Goal: Task Accomplishment & Management: Use online tool/utility

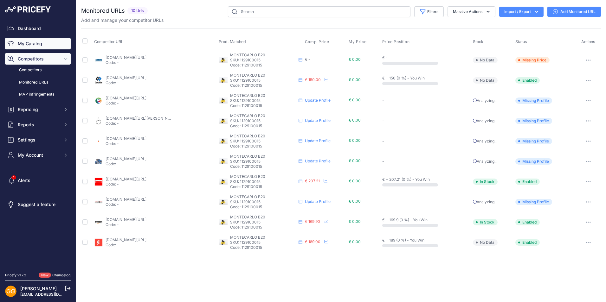
click at [41, 43] on link "My Catalog" at bounding box center [38, 43] width 66 height 11
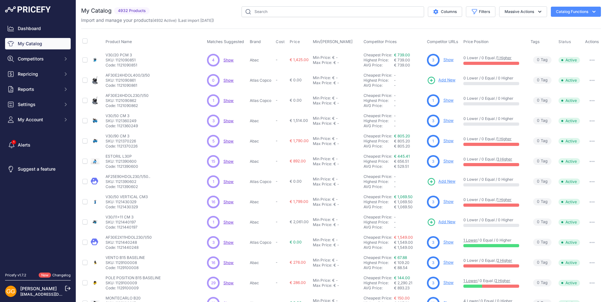
click at [590, 9] on icon "button" at bounding box center [593, 12] width 6 height 6
click at [549, 35] on div "Export" at bounding box center [564, 36] width 71 height 11
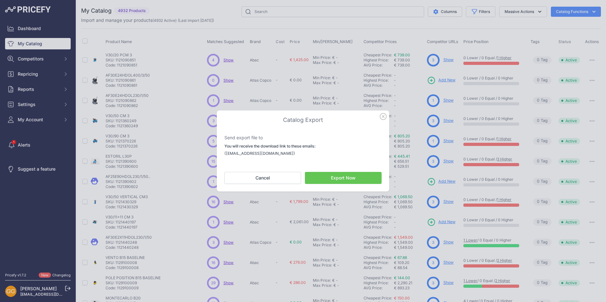
click at [382, 118] on icon "button" at bounding box center [382, 116] width 7 height 7
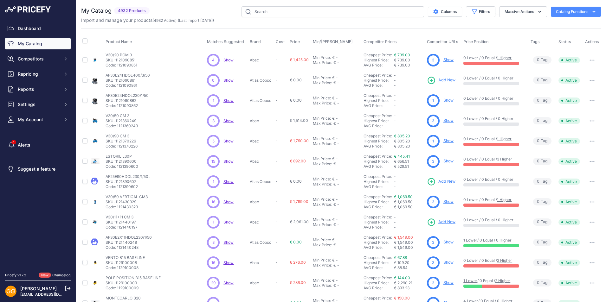
click at [576, 13] on button "Catalog Functions" at bounding box center [575, 12] width 50 height 10
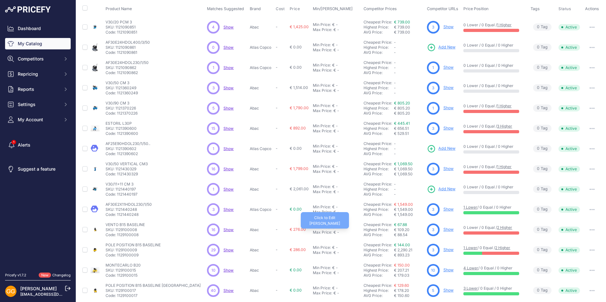
scroll to position [78, 0]
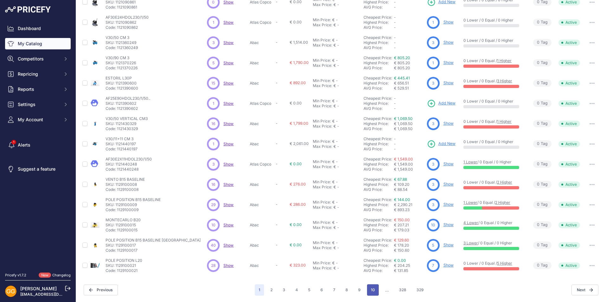
click at [371, 292] on button "10" at bounding box center [373, 289] width 12 height 11
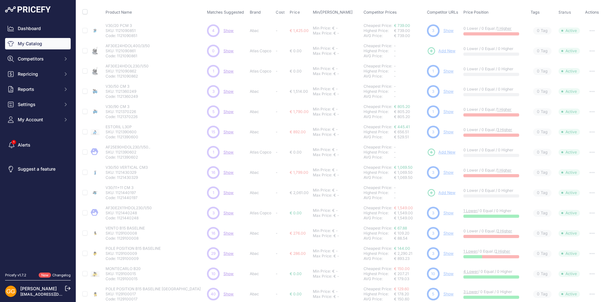
scroll to position [94, 0]
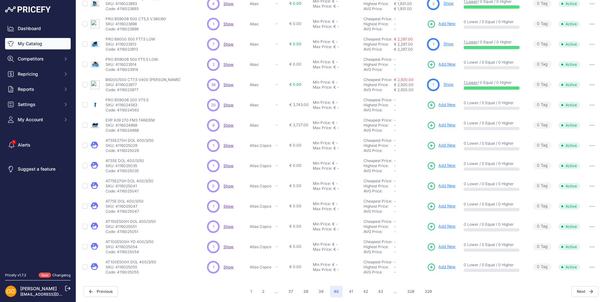
scroll to position [78, 0]
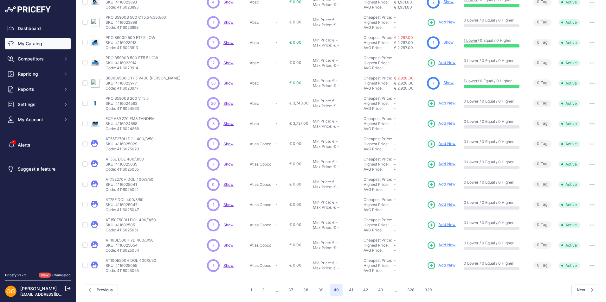
click at [226, 265] on span "Show" at bounding box center [228, 265] width 10 height 5
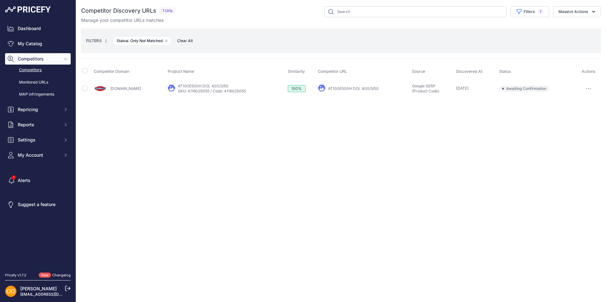
click at [590, 89] on icon "button" at bounding box center [588, 88] width 5 height 1
click at [578, 102] on button "Confirm match" at bounding box center [573, 102] width 52 height 10
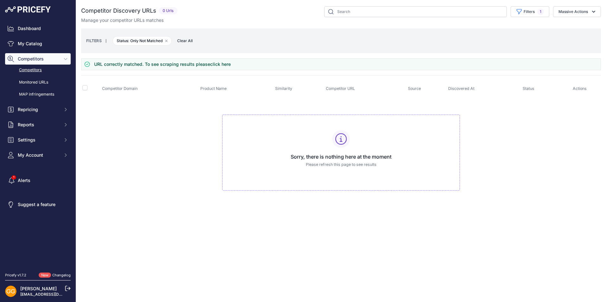
click at [186, 41] on span "Clear All" at bounding box center [185, 41] width 22 height 6
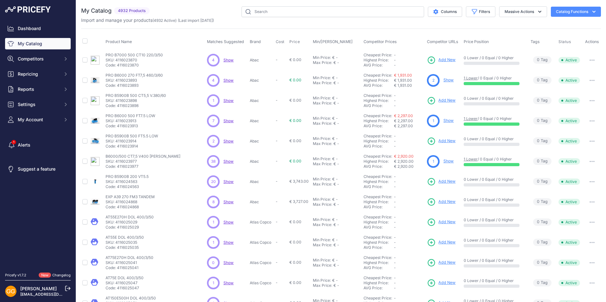
click at [226, 182] on span "Show" at bounding box center [228, 181] width 10 height 5
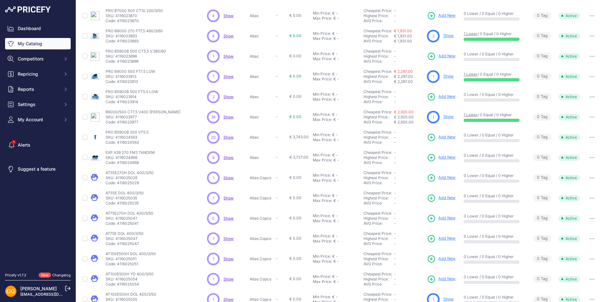
scroll to position [78, 0]
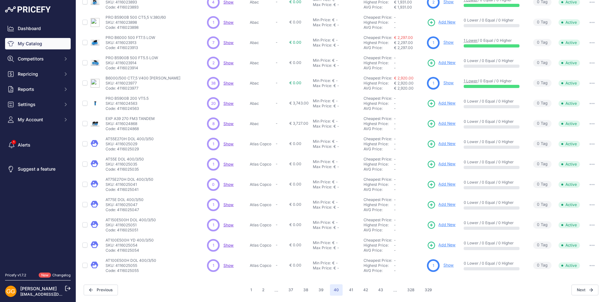
click at [226, 124] on span "Show" at bounding box center [228, 123] width 10 height 5
click at [228, 266] on span "Show" at bounding box center [228, 265] width 10 height 5
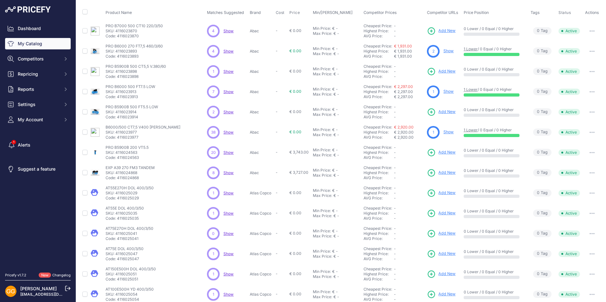
scroll to position [0, 0]
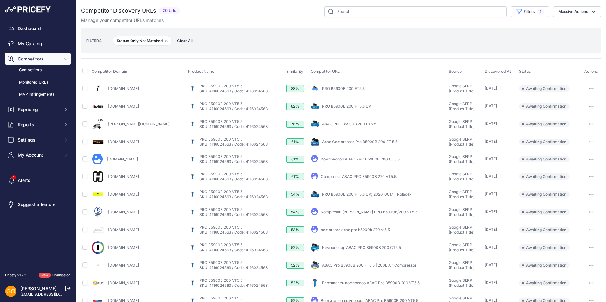
select select "0"
click at [523, 11] on button "Filters 1" at bounding box center [529, 11] width 39 height 11
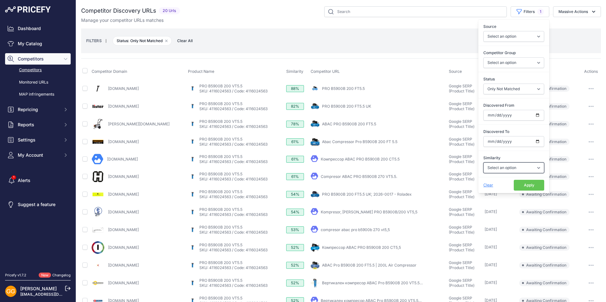
click at [503, 170] on select "Select an option Above 90 % Above 80 % Above 70 % Above 60 % Above 50 % Above 4…" at bounding box center [513, 167] width 61 height 11
select select "50"
click at [483, 162] on select "Select an option Above 90 % Above 80 % Above 70 % Above 60 % Above 50 % Above 4…" at bounding box center [513, 167] width 61 height 11
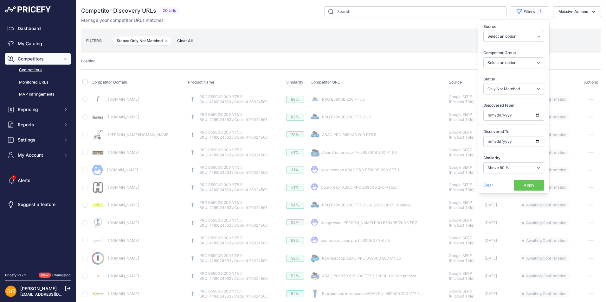
click at [518, 185] on button "Apply" at bounding box center [528, 185] width 30 height 11
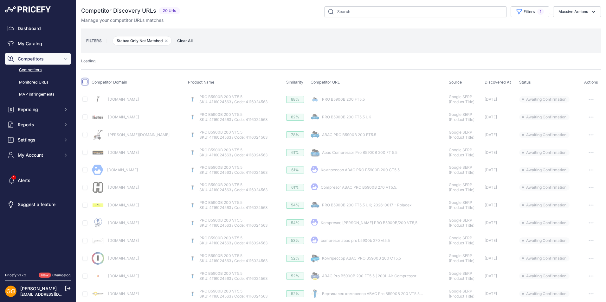
click at [86, 81] on input "checkbox" at bounding box center [84, 81] width 5 height 5
checkbox input "true"
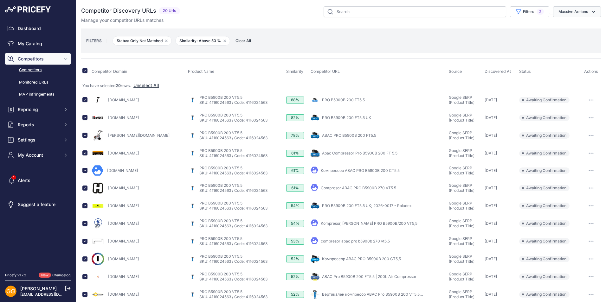
click at [568, 12] on button "Massive Actions" at bounding box center [577, 11] width 48 height 11
click at [568, 25] on span "Confirm Match" at bounding box center [570, 26] width 31 height 5
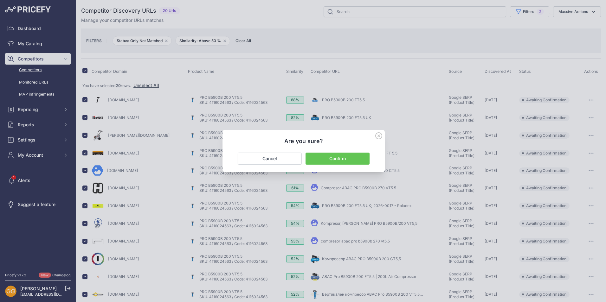
click at [330, 155] on button "Confirm" at bounding box center [337, 159] width 64 height 12
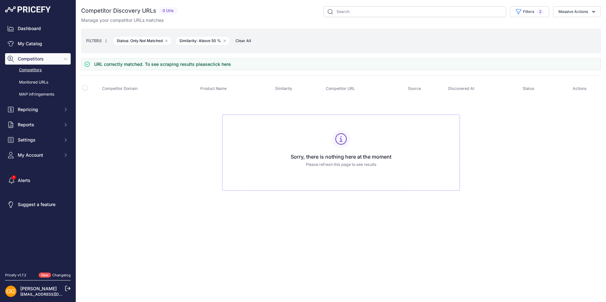
click at [245, 40] on span "Clear All" at bounding box center [243, 41] width 22 height 6
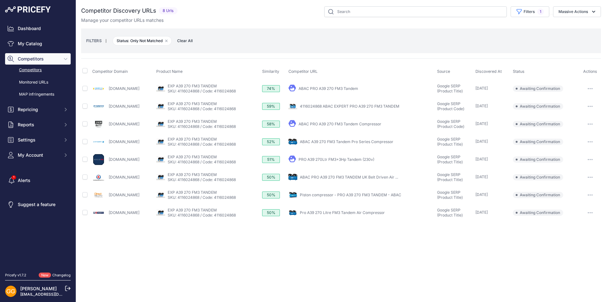
click at [87, 71] on th at bounding box center [86, 72] width 10 height 16
click at [87, 71] on input "checkbox" at bounding box center [84, 70] width 5 height 5
checkbox input "true"
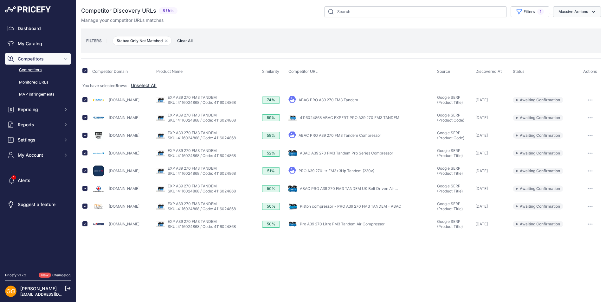
click at [565, 11] on button "Massive Actions" at bounding box center [577, 11] width 48 height 11
click at [567, 24] on span "Confirm Match" at bounding box center [570, 26] width 31 height 5
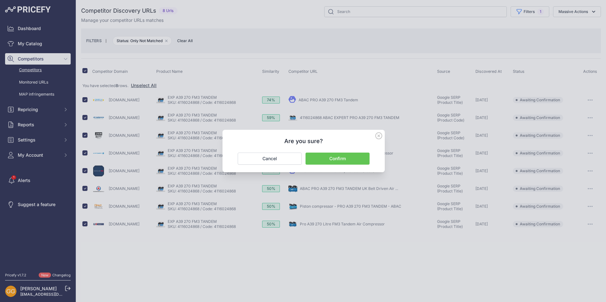
click at [330, 159] on button "Confirm" at bounding box center [337, 159] width 64 height 12
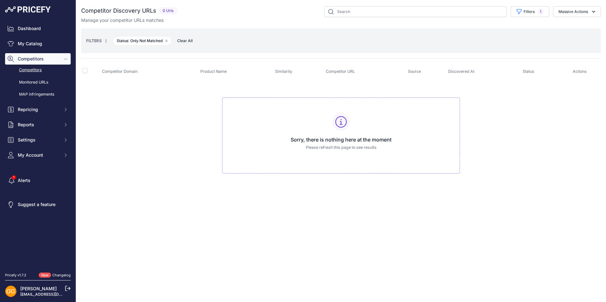
click at [188, 41] on span "Clear All" at bounding box center [185, 41] width 22 height 6
click at [186, 42] on span "Clear All" at bounding box center [185, 41] width 22 height 6
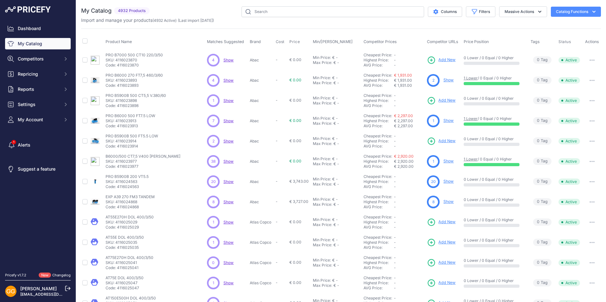
scroll to position [78, 0]
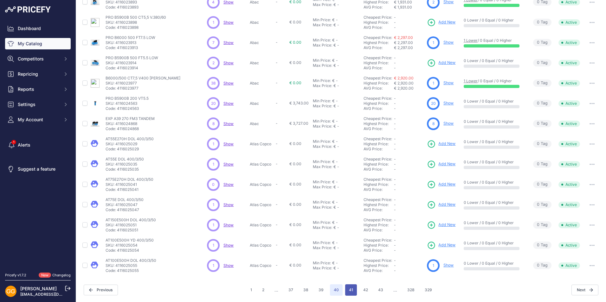
click at [347, 289] on button "41" at bounding box center [351, 289] width 12 height 11
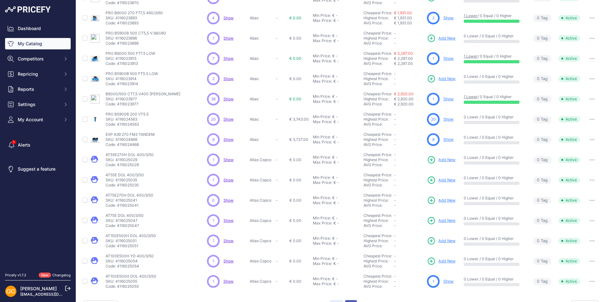
scroll to position [94, 0]
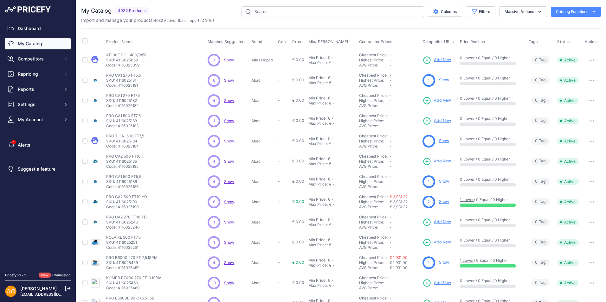
click at [229, 80] on span "Show" at bounding box center [229, 80] width 10 height 5
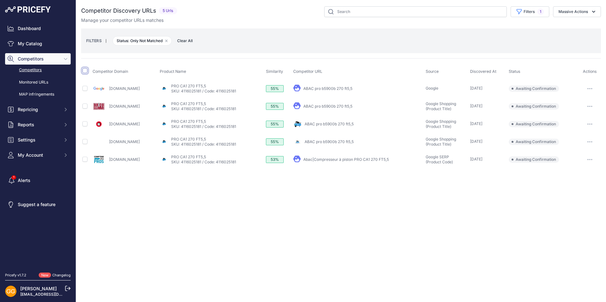
click at [86, 71] on input "checkbox" at bounding box center [84, 70] width 5 height 5
checkbox input "true"
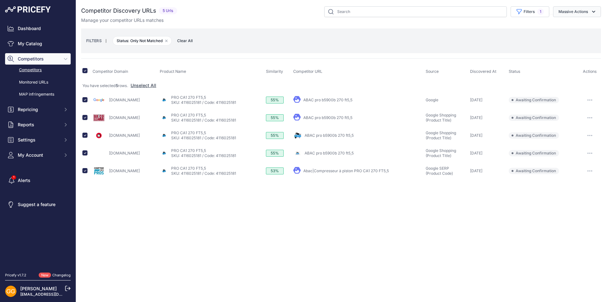
click at [580, 11] on button "Massive Actions" at bounding box center [577, 11] width 48 height 11
click at [572, 26] on span "Confirm Match" at bounding box center [570, 26] width 31 height 5
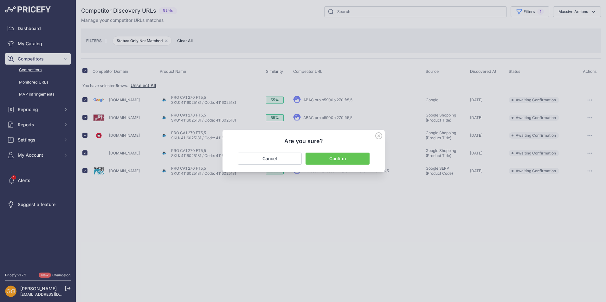
click at [340, 161] on button "Confirm" at bounding box center [337, 159] width 64 height 12
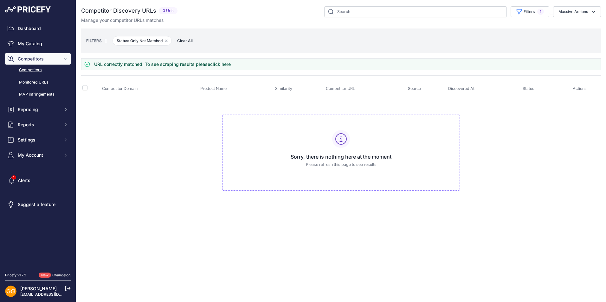
click at [181, 42] on span "Clear All" at bounding box center [185, 41] width 22 height 6
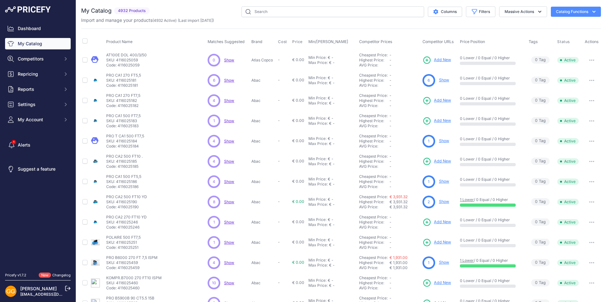
click at [231, 161] on span "Show" at bounding box center [229, 161] width 10 height 5
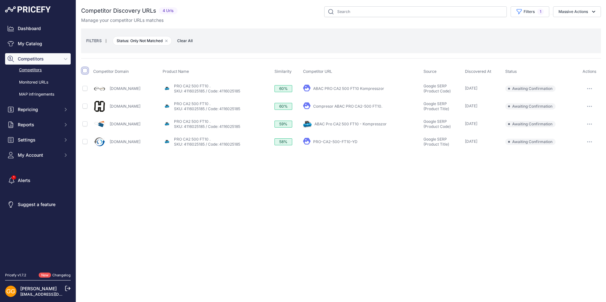
click at [86, 73] on input "checkbox" at bounding box center [84, 70] width 5 height 5
checkbox input "true"
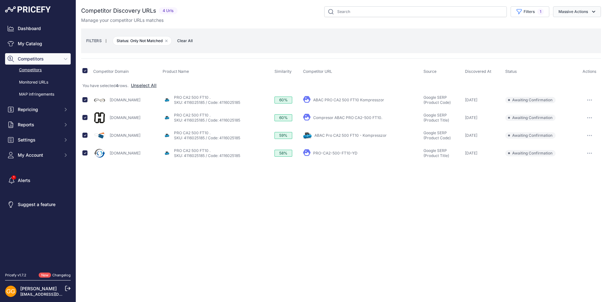
click at [574, 13] on button "Massive Actions" at bounding box center [577, 11] width 48 height 11
click at [565, 24] on span "Confirm Match" at bounding box center [570, 26] width 31 height 5
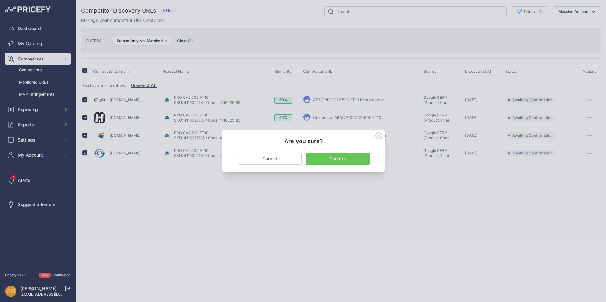
click at [350, 160] on button "Confirm" at bounding box center [337, 159] width 64 height 12
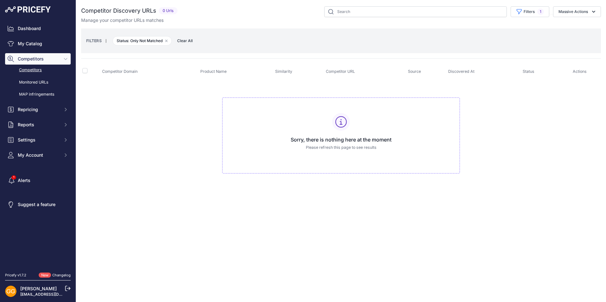
click at [191, 41] on span "Clear All" at bounding box center [185, 41] width 22 height 6
click at [188, 40] on span "Clear All" at bounding box center [185, 41] width 22 height 6
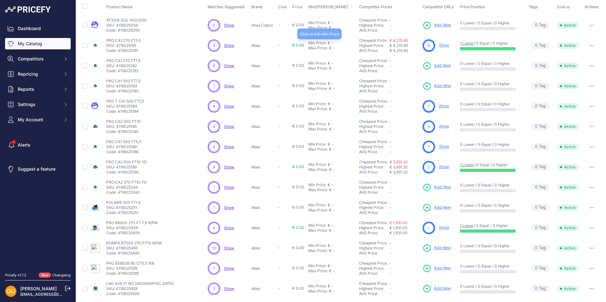
scroll to position [78, 0]
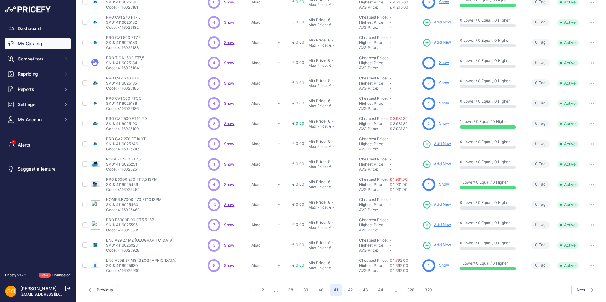
click at [229, 204] on span "Show" at bounding box center [229, 204] width 10 height 5
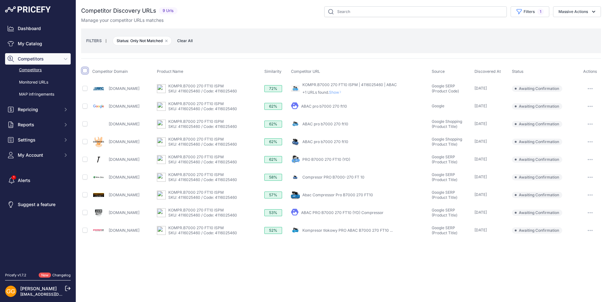
click at [85, 72] on input "checkbox" at bounding box center [84, 70] width 5 height 5
checkbox input "true"
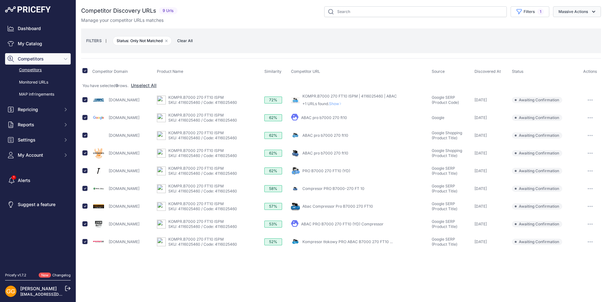
click at [565, 13] on button "Massive Actions" at bounding box center [577, 11] width 48 height 11
click at [566, 26] on span "Confirm Match" at bounding box center [570, 26] width 31 height 5
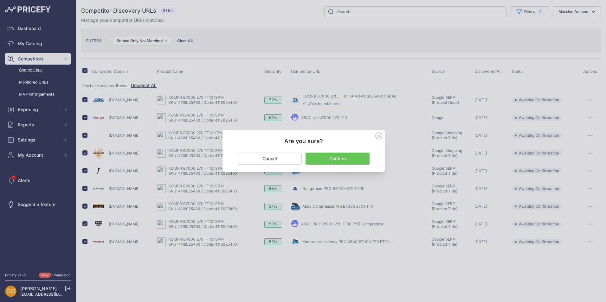
click at [334, 156] on button "Confirm" at bounding box center [337, 159] width 64 height 12
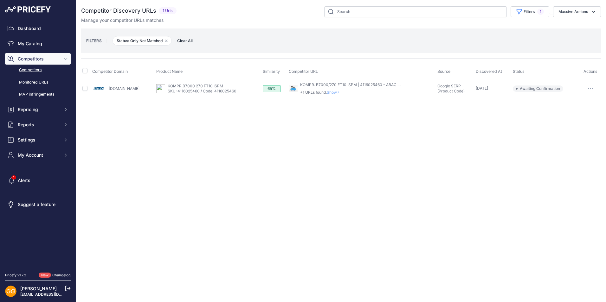
click at [590, 89] on icon "button" at bounding box center [590, 88] width 5 height 1
click at [580, 100] on button "Confirm match" at bounding box center [573, 102] width 52 height 10
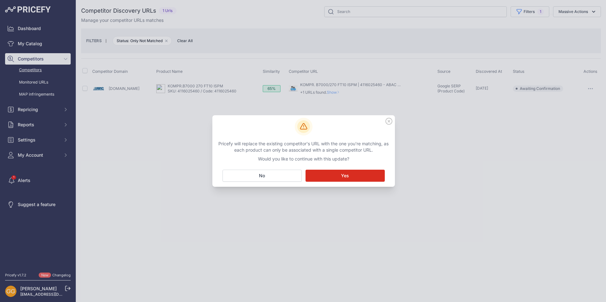
click at [333, 176] on button "Matching... Yes" at bounding box center [344, 176] width 79 height 12
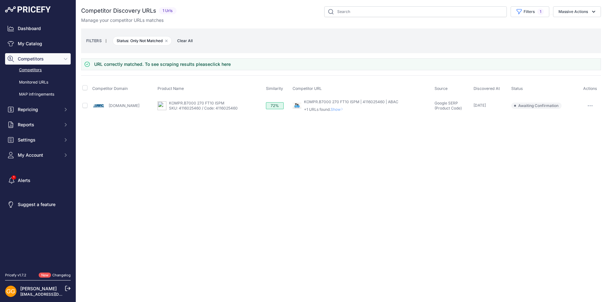
click at [183, 41] on span "Clear All" at bounding box center [185, 41] width 22 height 6
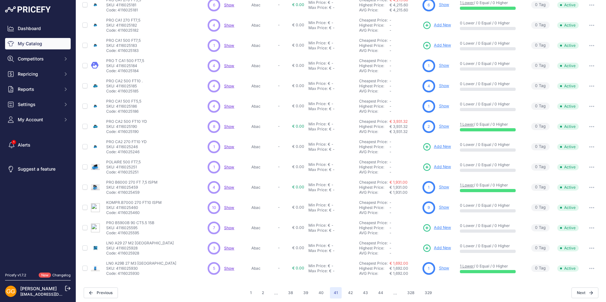
scroll to position [78, 0]
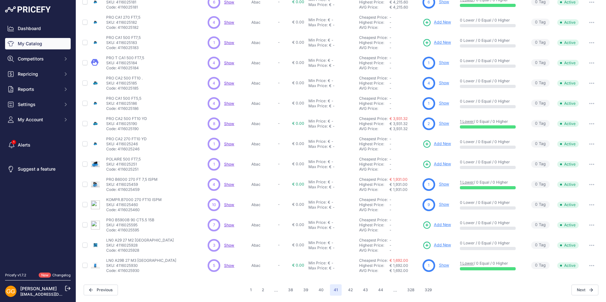
click at [228, 225] on span "Show" at bounding box center [229, 225] width 10 height 5
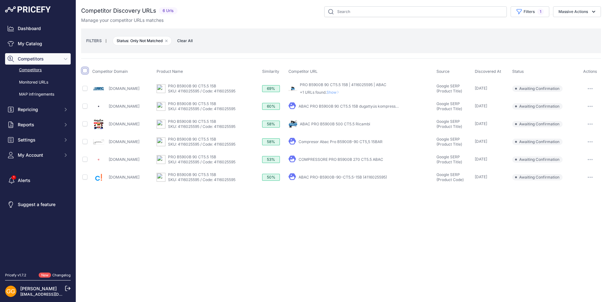
click at [85, 70] on input "checkbox" at bounding box center [84, 70] width 5 height 5
checkbox input "true"
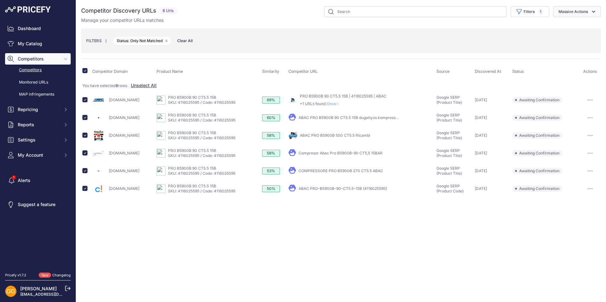
click at [575, 10] on button "Massive Actions" at bounding box center [577, 11] width 48 height 11
click at [573, 25] on span "Confirm Match" at bounding box center [570, 26] width 31 height 5
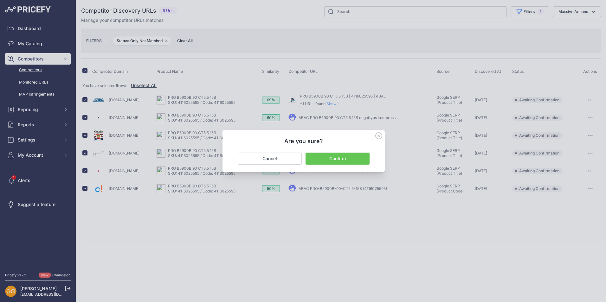
click at [337, 158] on button "Confirm" at bounding box center [337, 159] width 64 height 12
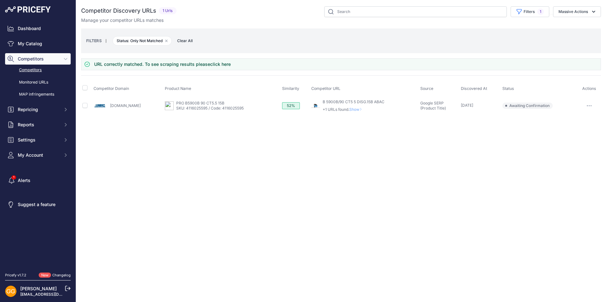
click at [188, 40] on span "Clear All" at bounding box center [185, 41] width 22 height 6
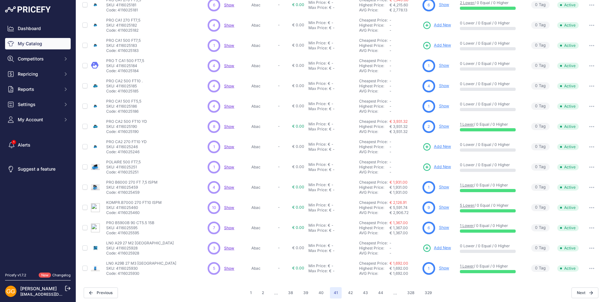
scroll to position [78, 0]
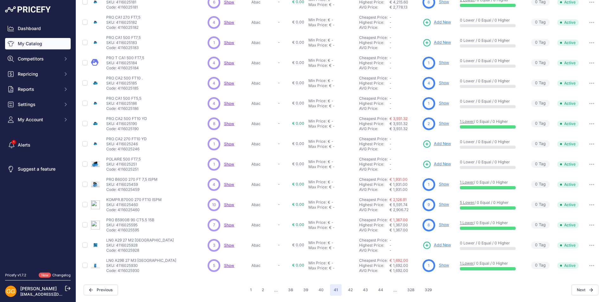
click at [231, 245] on span "Show" at bounding box center [229, 245] width 10 height 5
click at [347, 289] on button "42" at bounding box center [350, 289] width 12 height 11
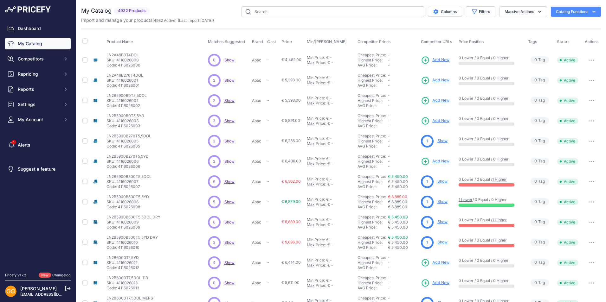
click at [227, 81] on span "Show" at bounding box center [229, 80] width 10 height 5
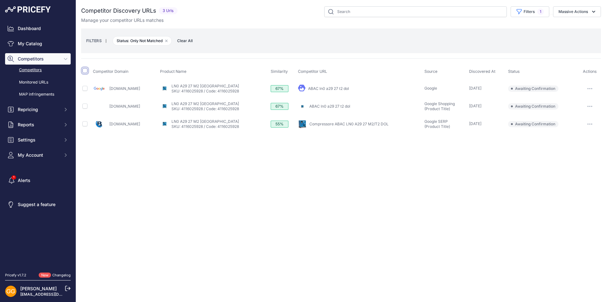
click at [86, 70] on input "checkbox" at bounding box center [84, 70] width 5 height 5
checkbox input "true"
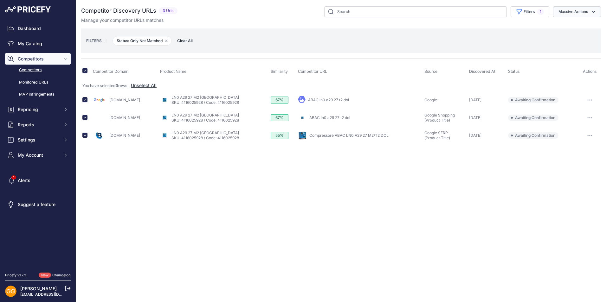
click at [574, 13] on button "Massive Actions" at bounding box center [577, 11] width 48 height 11
click at [570, 27] on span "Confirm Match" at bounding box center [570, 26] width 31 height 5
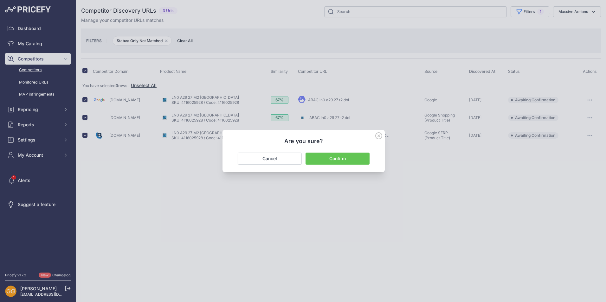
click at [341, 155] on button "Confirm" at bounding box center [337, 159] width 64 height 12
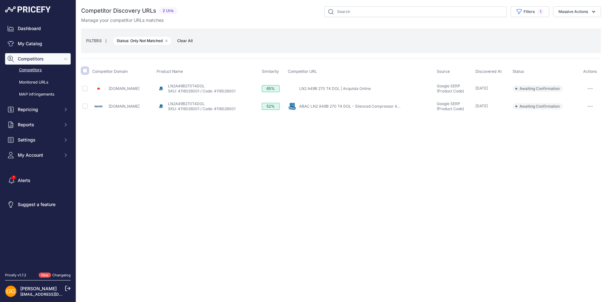
click at [86, 72] on input "checkbox" at bounding box center [84, 70] width 5 height 5
checkbox input "true"
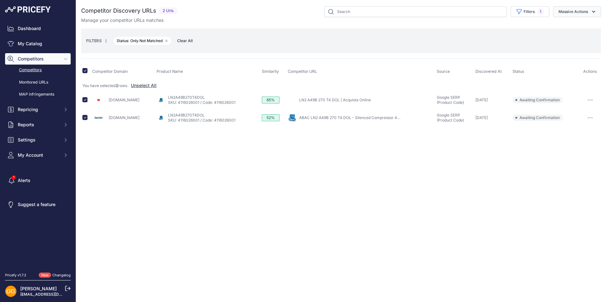
click at [585, 13] on button "Massive Actions" at bounding box center [577, 11] width 48 height 11
click at [578, 26] on span "Confirm Match" at bounding box center [570, 26] width 31 height 5
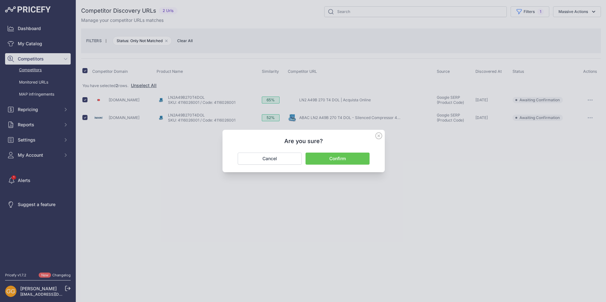
click at [341, 156] on button "Confirm" at bounding box center [337, 159] width 64 height 12
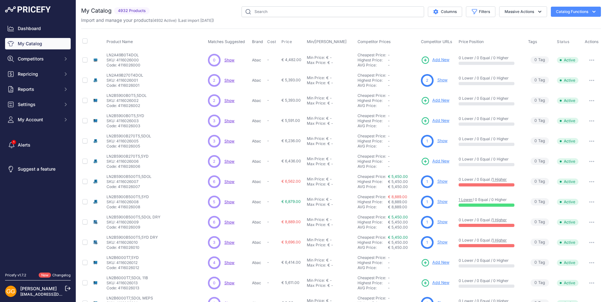
click at [229, 121] on span "Show" at bounding box center [229, 120] width 10 height 5
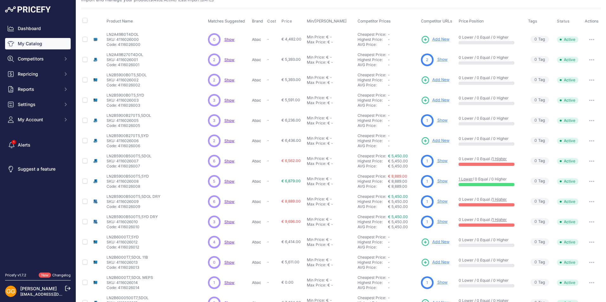
scroll to position [32, 0]
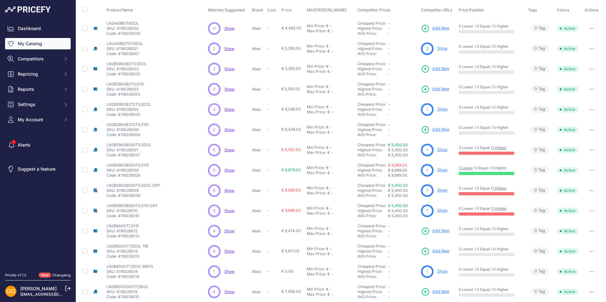
click at [227, 130] on span "Show" at bounding box center [229, 129] width 10 height 5
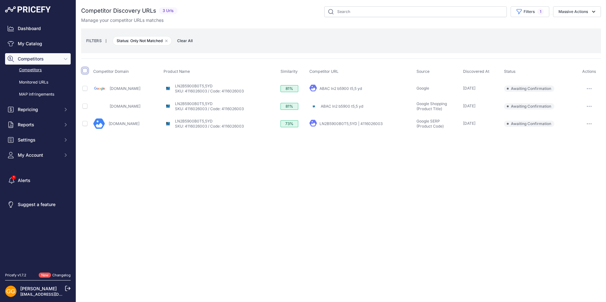
click at [86, 72] on input "checkbox" at bounding box center [84, 70] width 5 height 5
checkbox input "true"
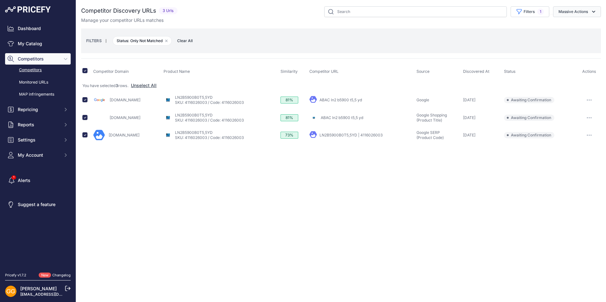
click at [581, 10] on button "Massive Actions" at bounding box center [577, 11] width 48 height 11
click at [575, 25] on span "Confirm Match" at bounding box center [570, 26] width 31 height 5
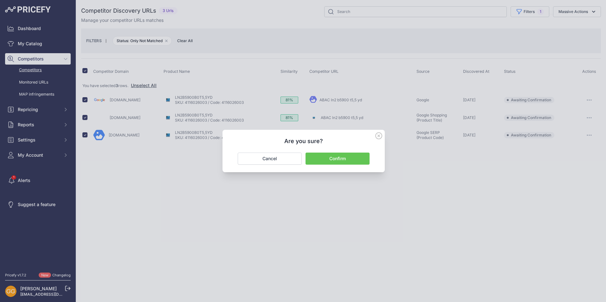
click at [333, 159] on button "Confirm" at bounding box center [337, 159] width 64 height 12
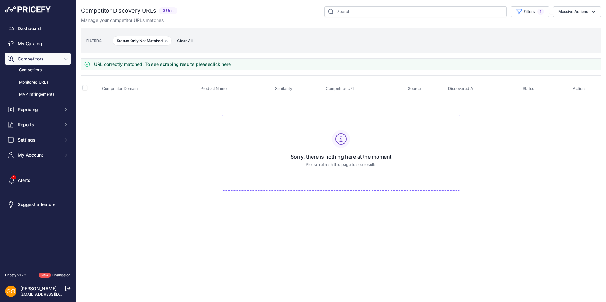
click at [190, 43] on span "Clear All" at bounding box center [185, 41] width 22 height 6
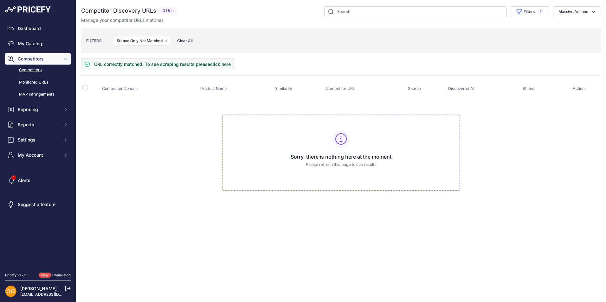
click at [190, 41] on span "Clear All" at bounding box center [185, 41] width 22 height 6
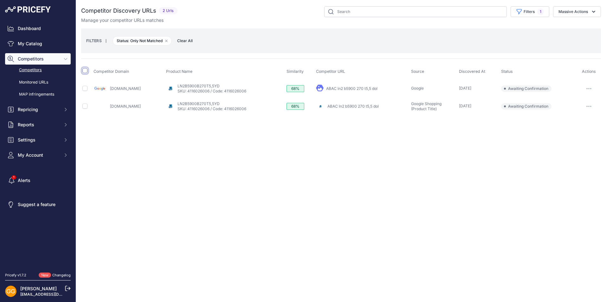
click at [85, 72] on input "checkbox" at bounding box center [84, 70] width 5 height 5
checkbox input "true"
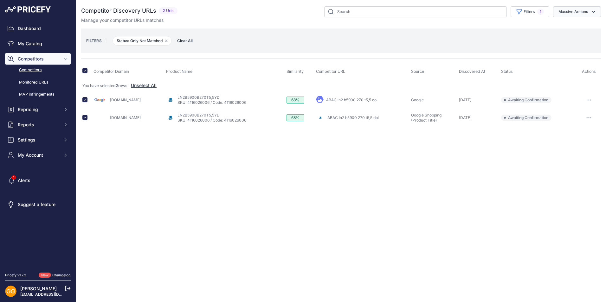
click at [581, 13] on button "Massive Actions" at bounding box center [577, 11] width 48 height 11
click at [577, 23] on button "Confirm Match" at bounding box center [575, 26] width 51 height 11
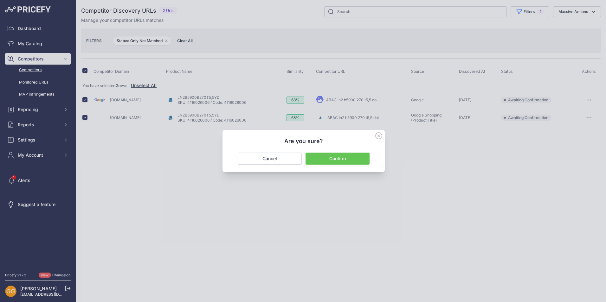
click at [352, 159] on button "Confirm" at bounding box center [337, 159] width 64 height 12
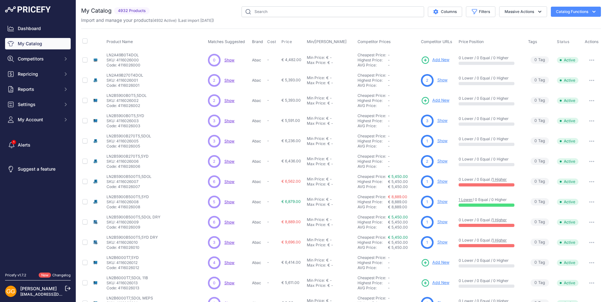
click at [230, 143] on span "Show" at bounding box center [229, 141] width 10 height 5
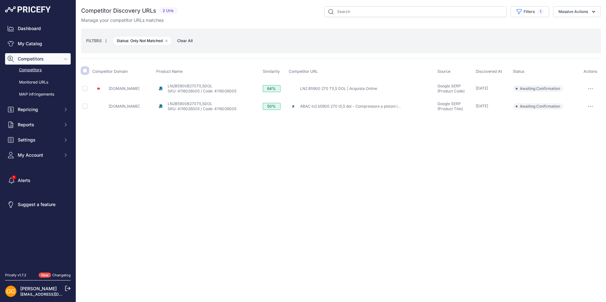
click at [86, 72] on input "checkbox" at bounding box center [84, 70] width 5 height 5
checkbox input "true"
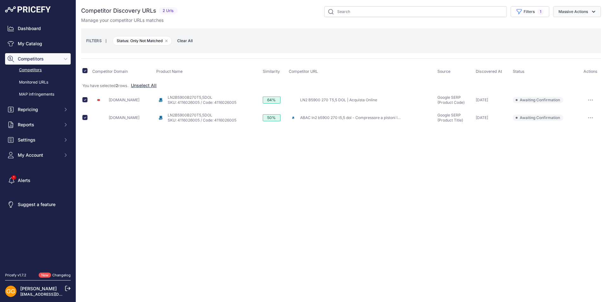
click at [583, 11] on button "Massive Actions" at bounding box center [577, 11] width 48 height 11
click at [576, 27] on span "Confirm Match" at bounding box center [570, 26] width 31 height 5
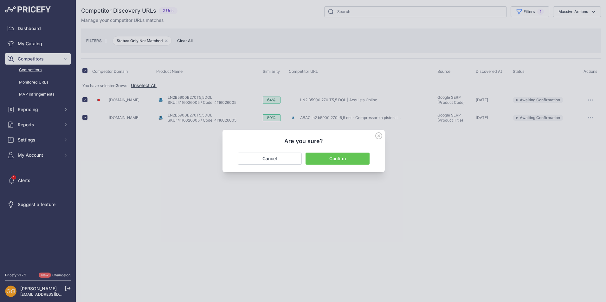
click at [348, 159] on button "Confirm" at bounding box center [337, 159] width 64 height 12
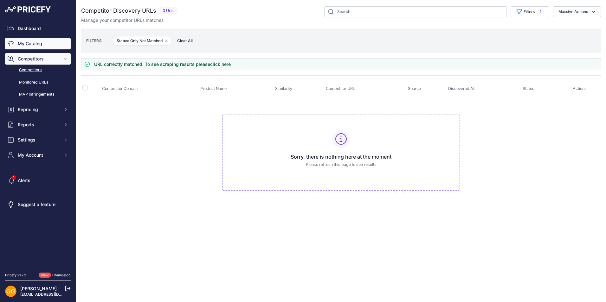
click at [25, 44] on link "My Catalog" at bounding box center [38, 43] width 66 height 11
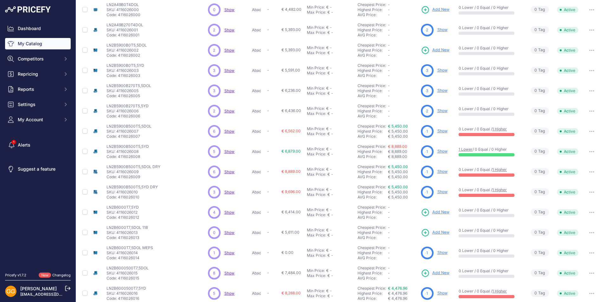
scroll to position [78, 0]
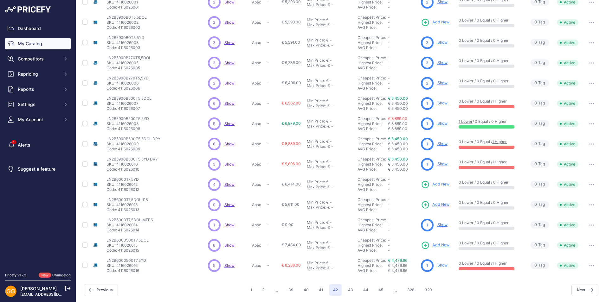
click at [229, 244] on span "Show" at bounding box center [229, 245] width 10 height 5
click at [228, 185] on span "Show" at bounding box center [229, 184] width 10 height 5
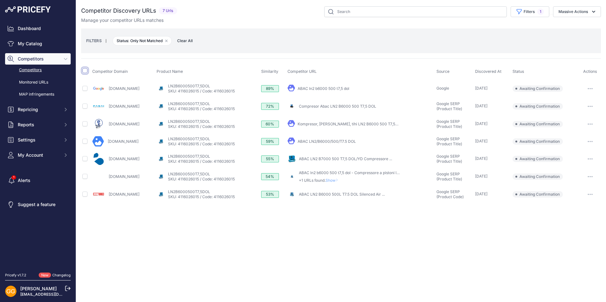
click at [84, 69] on input "checkbox" at bounding box center [84, 70] width 5 height 5
checkbox input "true"
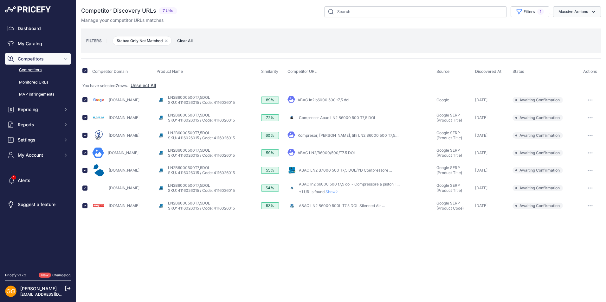
click at [566, 10] on button "Massive Actions" at bounding box center [577, 11] width 48 height 11
click at [563, 24] on span "Confirm Match" at bounding box center [570, 26] width 31 height 5
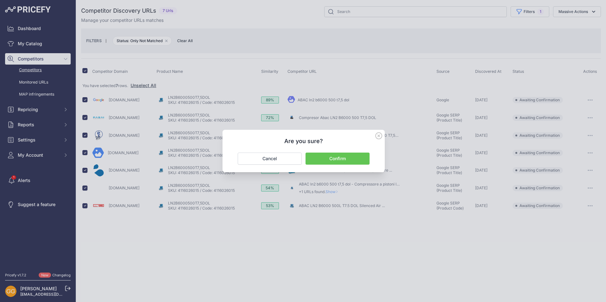
click at [336, 159] on button "Confirm" at bounding box center [337, 159] width 64 height 12
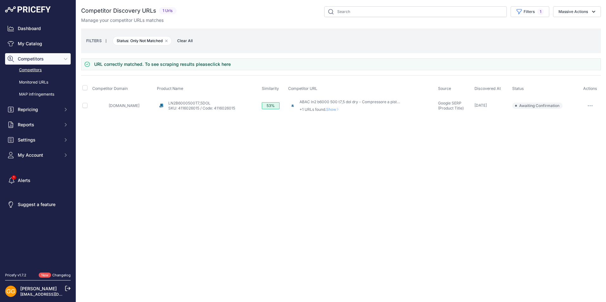
click at [188, 40] on span "Clear All" at bounding box center [185, 41] width 22 height 6
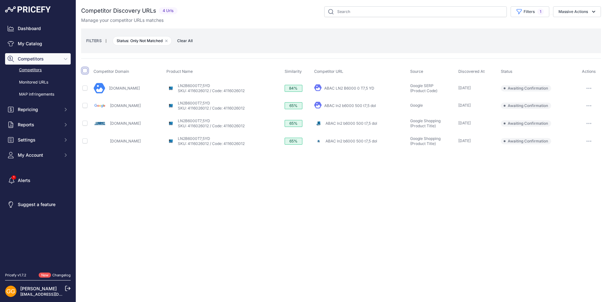
click at [87, 71] on input "checkbox" at bounding box center [84, 70] width 5 height 5
checkbox input "true"
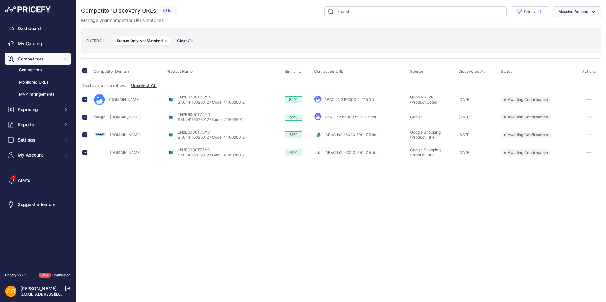
click at [581, 9] on button "Massive Actions" at bounding box center [577, 11] width 48 height 11
click at [579, 25] on span "Confirm Match" at bounding box center [570, 26] width 31 height 5
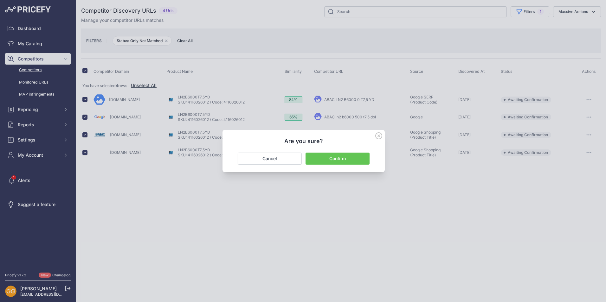
click at [342, 158] on button "Confirm" at bounding box center [337, 159] width 64 height 12
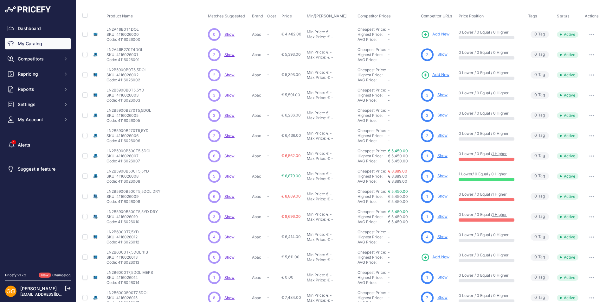
scroll to position [15, 0]
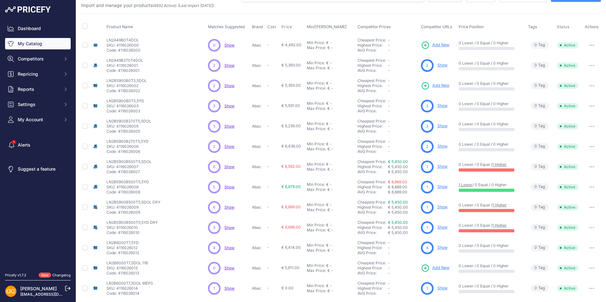
click at [227, 84] on span "Show" at bounding box center [229, 85] width 10 height 5
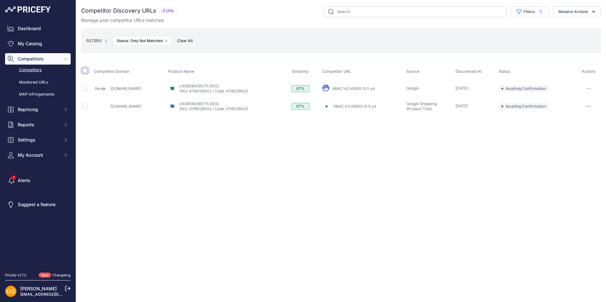
click at [86, 70] on input "checkbox" at bounding box center [84, 70] width 5 height 5
checkbox input "true"
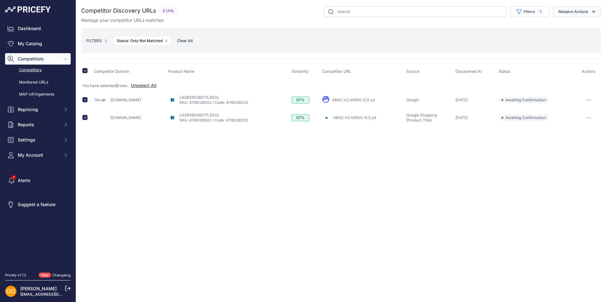
click at [583, 12] on button "Massive Actions" at bounding box center [577, 11] width 48 height 11
click at [571, 27] on span "Confirm Match" at bounding box center [570, 26] width 31 height 5
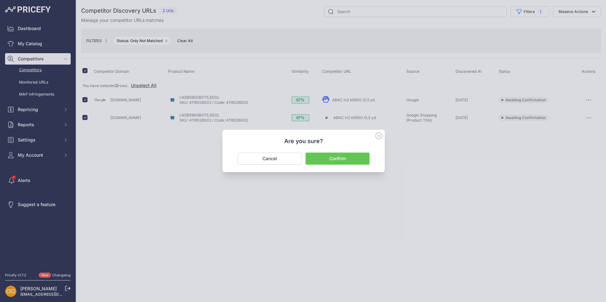
click at [334, 161] on button "Confirm" at bounding box center [337, 159] width 64 height 12
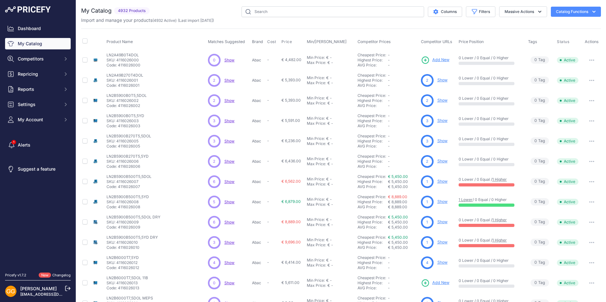
click at [438, 80] on link "Show" at bounding box center [442, 80] width 10 height 5
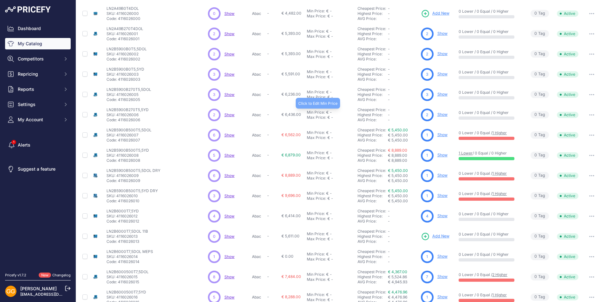
scroll to position [78, 0]
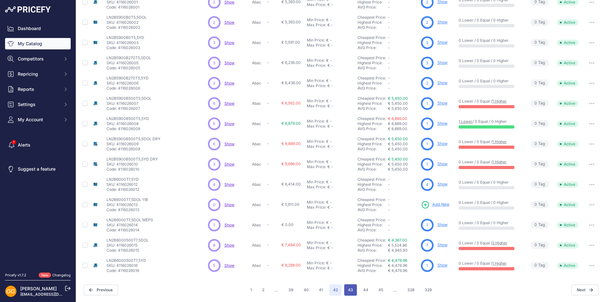
click at [353, 289] on button "43" at bounding box center [350, 289] width 13 height 11
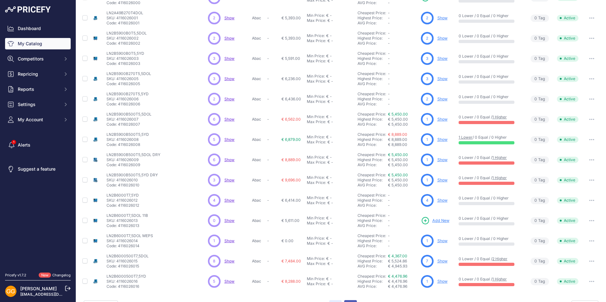
scroll to position [94, 0]
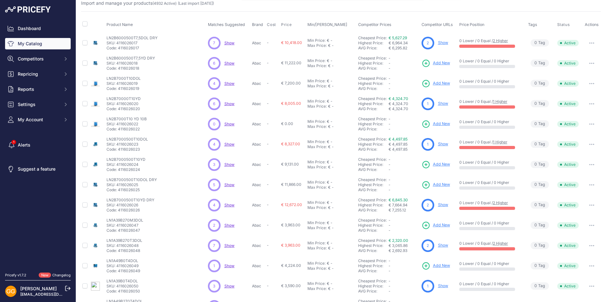
scroll to position [15, 0]
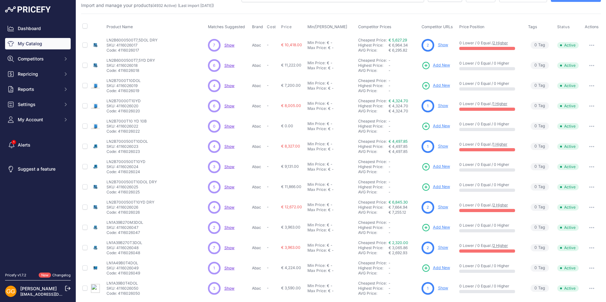
click at [228, 64] on span "Show" at bounding box center [229, 65] width 10 height 5
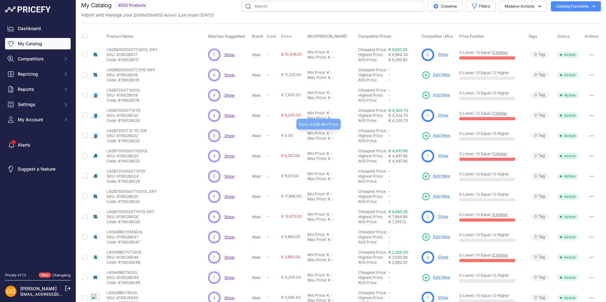
scroll to position [0, 0]
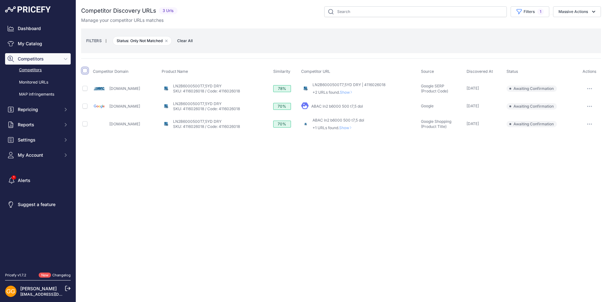
click at [84, 70] on input "checkbox" at bounding box center [84, 70] width 5 height 5
checkbox input "true"
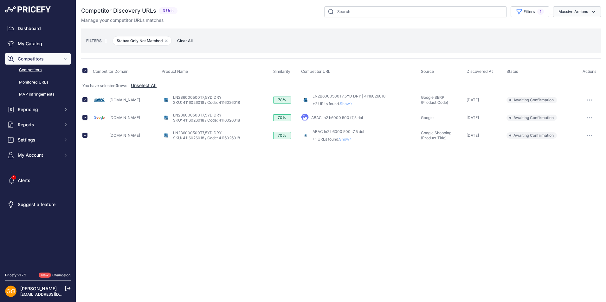
click at [571, 14] on button "Massive Actions" at bounding box center [577, 11] width 48 height 11
click at [573, 25] on span "Confirm Match" at bounding box center [570, 26] width 31 height 5
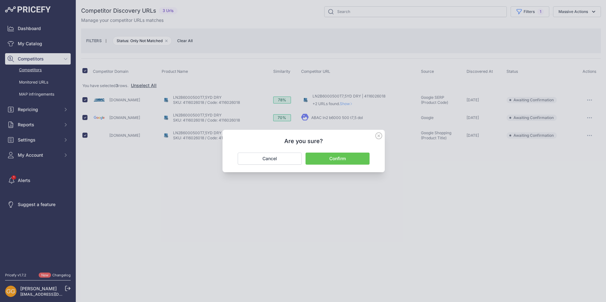
click at [331, 161] on button "Confirm" at bounding box center [337, 159] width 64 height 12
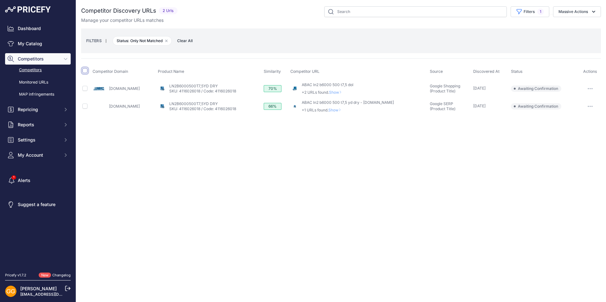
click at [87, 71] on input "checkbox" at bounding box center [84, 70] width 5 height 5
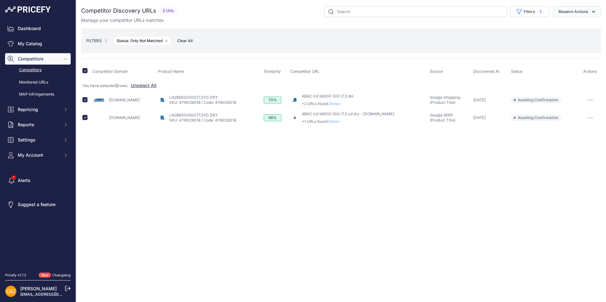
click at [577, 13] on button "Massive Actions" at bounding box center [577, 11] width 48 height 11
click at [572, 25] on span "Confirm Match" at bounding box center [570, 26] width 31 height 5
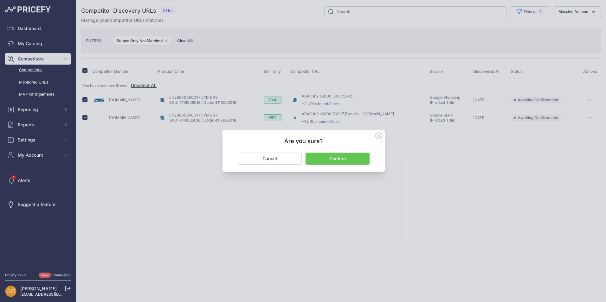
click at [347, 156] on button "Confirm" at bounding box center [337, 159] width 64 height 12
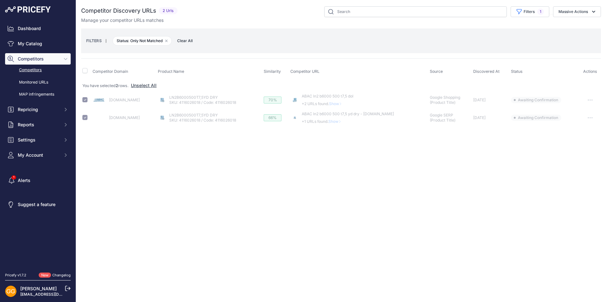
checkbox input "false"
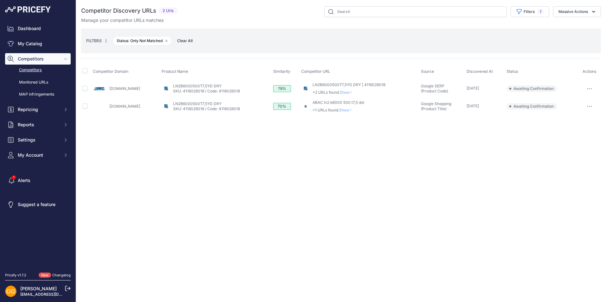
click at [591, 86] on button "button" at bounding box center [589, 88] width 13 height 9
click at [564, 104] on button "Confirm match" at bounding box center [573, 102] width 52 height 10
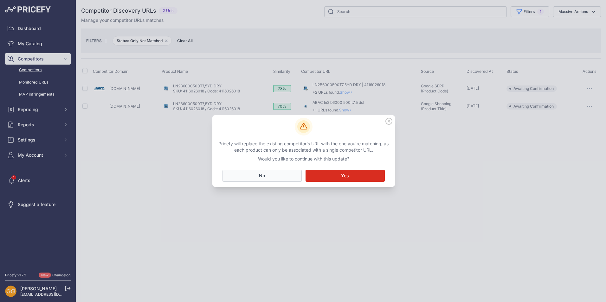
click at [266, 175] on button "No Close" at bounding box center [261, 176] width 79 height 12
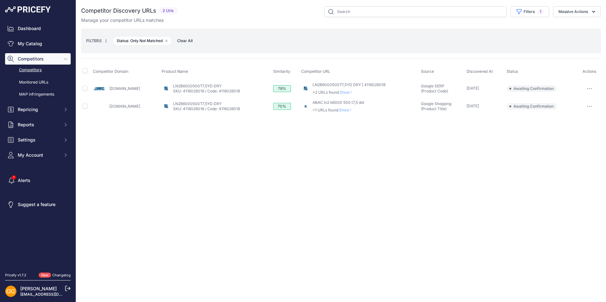
click at [190, 38] on span "Clear All" at bounding box center [185, 41] width 22 height 6
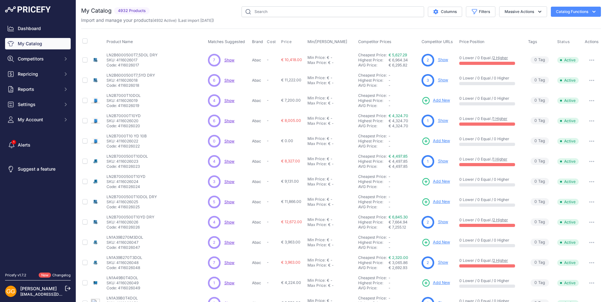
click at [225, 121] on span "Show" at bounding box center [229, 120] width 10 height 5
drag, startPoint x: 118, startPoint y: 10, endPoint x: 147, endPoint y: 11, distance: 29.5
click at [147, 11] on span "4932 Products" at bounding box center [131, 10] width 35 height 7
click at [168, 5] on div "You are not connected to the internet. My Catalog" at bounding box center [340, 190] width 519 height 380
drag, startPoint x: 117, startPoint y: 144, endPoint x: 145, endPoint y: 147, distance: 27.6
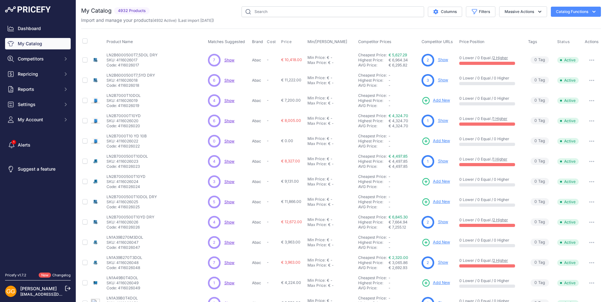
click at [145, 147] on p "Code: 4116026022" at bounding box center [126, 146] width 40 height 5
copy p "4116026022"
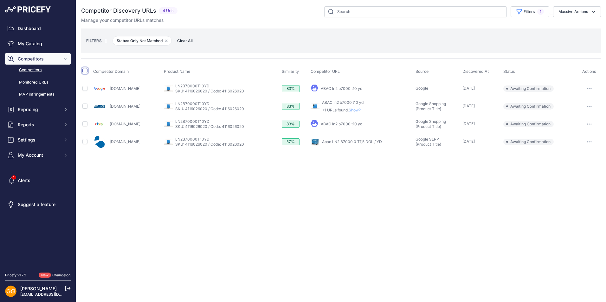
click at [85, 69] on input "checkbox" at bounding box center [84, 70] width 5 height 5
checkbox input "true"
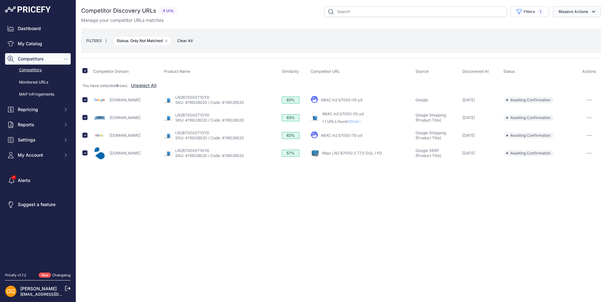
click at [563, 12] on button "Massive Actions" at bounding box center [577, 11] width 48 height 11
click at [562, 27] on span "Confirm Match" at bounding box center [570, 26] width 31 height 5
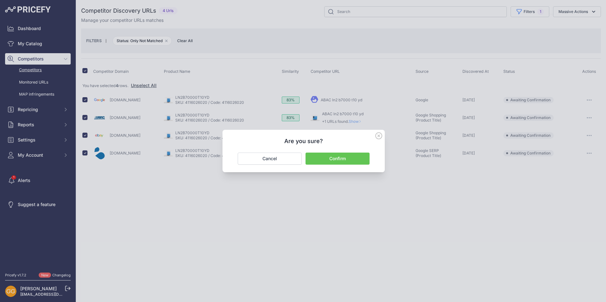
click at [342, 157] on button "Confirm" at bounding box center [337, 159] width 64 height 12
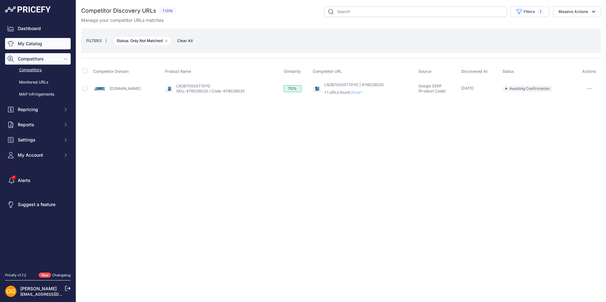
click at [44, 41] on link "My Catalog" at bounding box center [38, 43] width 66 height 11
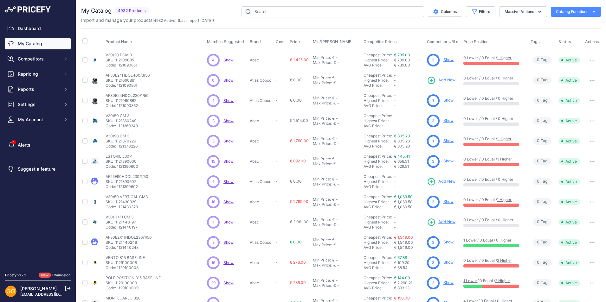
drag, startPoint x: 142, startPoint y: 85, endPoint x: 117, endPoint y: 86, distance: 25.7
click at [117, 86] on p "Code: 1121090861" at bounding box center [127, 85] width 44 height 5
copy p "1121090861"
drag, startPoint x: 141, startPoint y: 106, endPoint x: 117, endPoint y: 106, distance: 23.4
click at [117, 106] on p "Code: 1121090862" at bounding box center [126, 105] width 43 height 5
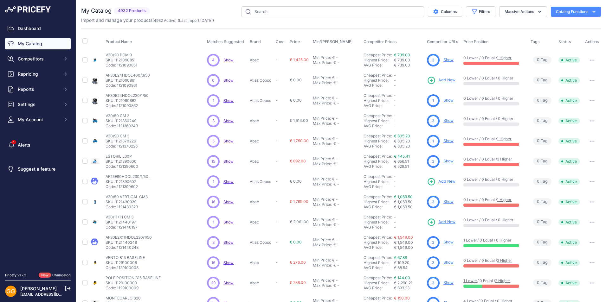
copy p "1121090862"
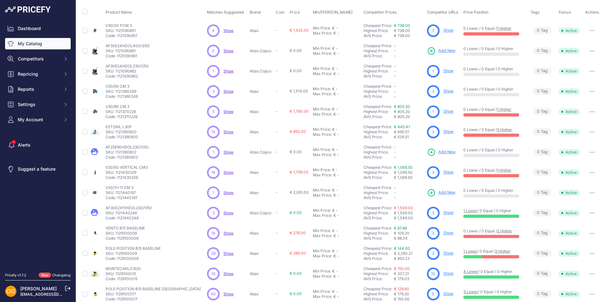
scroll to position [78, 0]
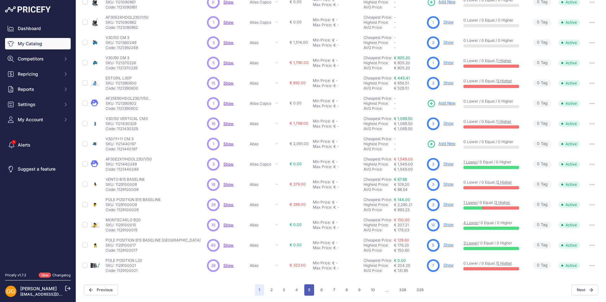
click at [305, 289] on button "5" at bounding box center [309, 289] width 10 height 11
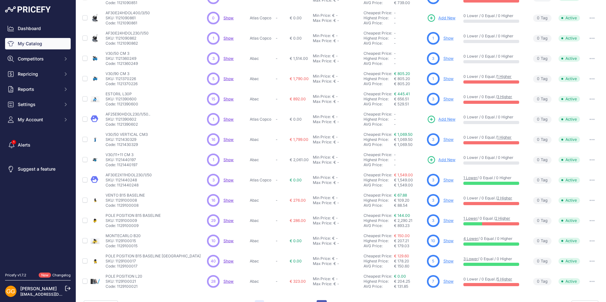
scroll to position [94, 0]
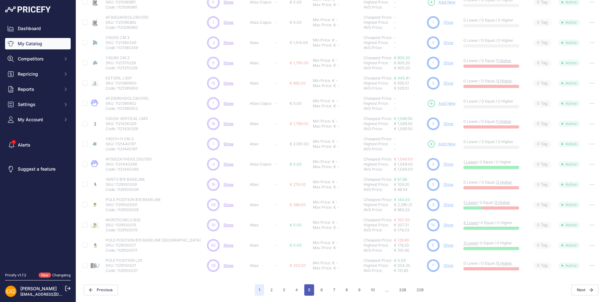
click at [304, 290] on button "5" at bounding box center [309, 289] width 10 height 11
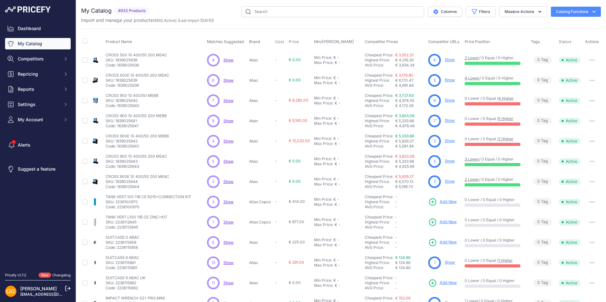
drag, startPoint x: 147, startPoint y: 63, endPoint x: 117, endPoint y: 65, distance: 30.2
click at [117, 65] on p "Code: 1839025638" at bounding box center [135, 65] width 61 height 5
copy p "1839025638"
click at [449, 60] on link "Show" at bounding box center [449, 59] width 10 height 5
